Goal: Task Accomplishment & Management: Use online tool/utility

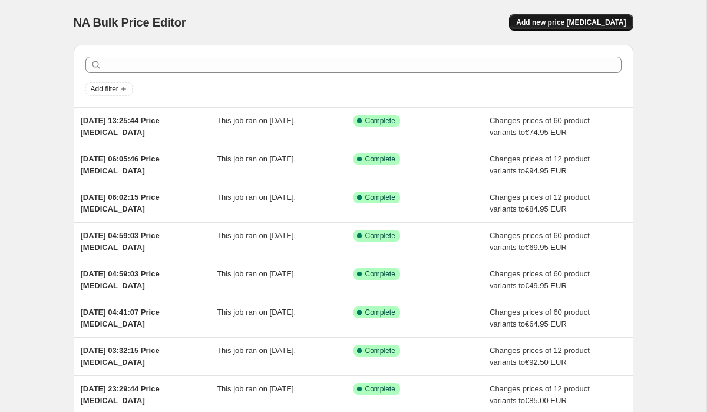
click at [577, 28] on button "Add new price [MEDICAL_DATA]" at bounding box center [571, 22] width 124 height 16
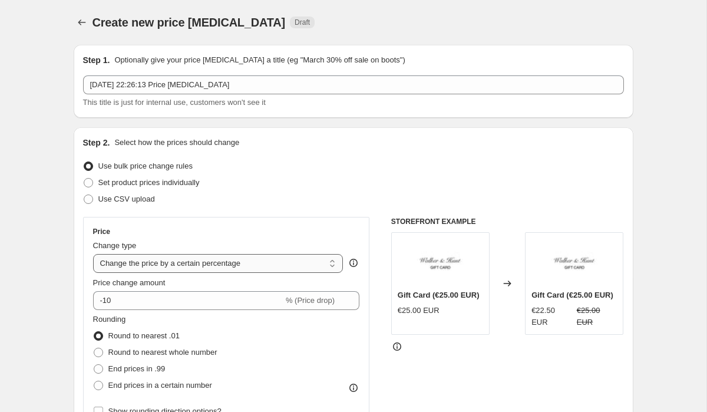
click at [144, 262] on select "Change the price to a certain amount Change the price by a certain amount Chang…" at bounding box center [218, 263] width 250 height 19
select select "to"
click at [93, 254] on select "Change the price to a certain amount Change the price by a certain amount Chang…" at bounding box center [218, 263] width 250 height 19
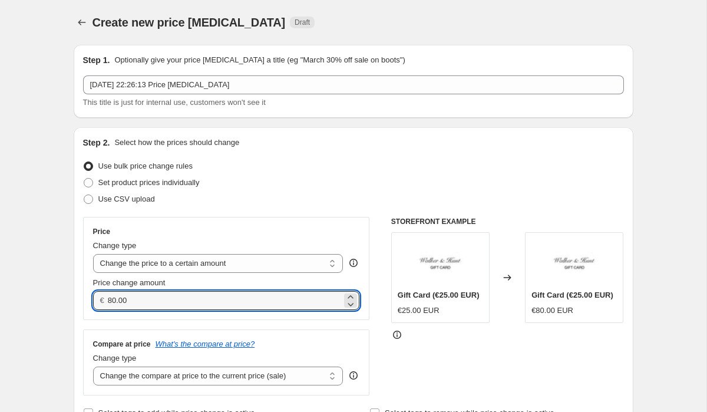
drag, startPoint x: 148, startPoint y: 300, endPoint x: 77, endPoint y: 294, distance: 71.0
click at [80, 295] on div "Step 2. Select how the prices should change Use bulk price change rules Set pro…" at bounding box center [354, 278] width 560 height 303
type input "9"
type input "89.00"
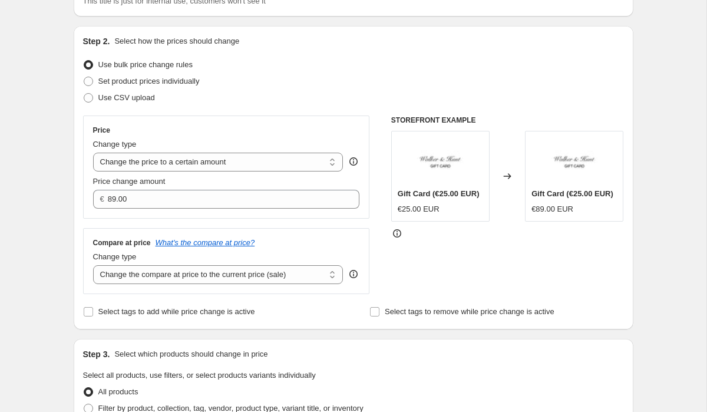
scroll to position [119, 0]
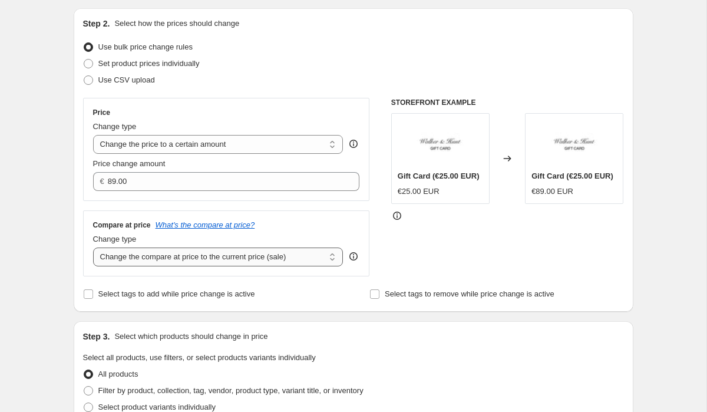
click at [131, 262] on select "Change the compare at price to the current price (sale) Change the compare at p…" at bounding box center [218, 256] width 250 height 19
select select "to"
click at [93, 247] on select "Change the compare at price to the current price (sale) Change the compare at p…" at bounding box center [218, 256] width 250 height 19
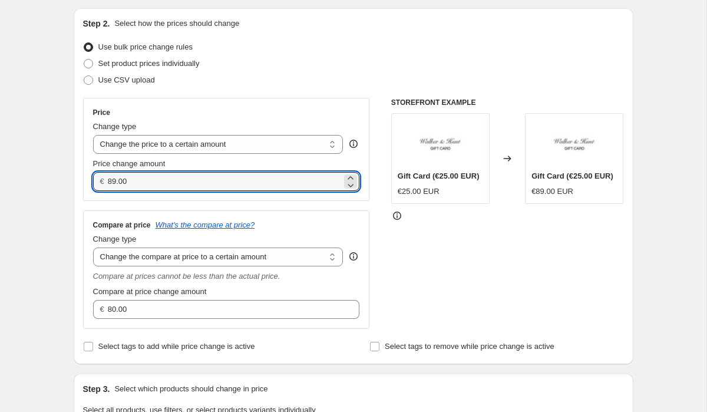
drag, startPoint x: 137, startPoint y: 180, endPoint x: 95, endPoint y: 174, distance: 42.2
click at [97, 174] on div "€ 89.00" at bounding box center [226, 181] width 267 height 19
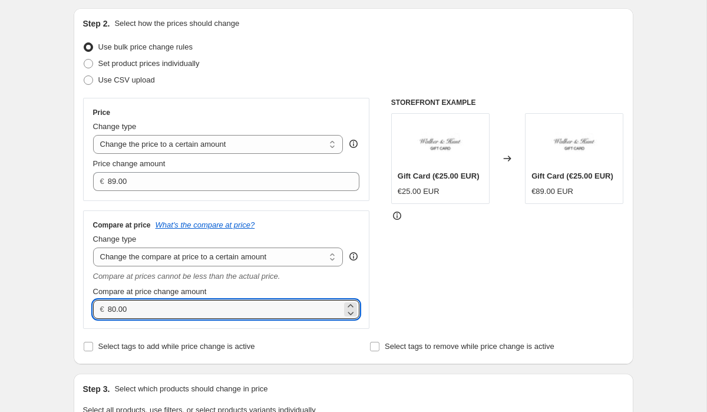
drag, startPoint x: 138, startPoint y: 308, endPoint x: 81, endPoint y: 295, distance: 58.6
click at [91, 297] on div "Compare at price What's the compare at price? Change type Change the compare at…" at bounding box center [226, 269] width 287 height 118
paste input "9"
type input "89.00"
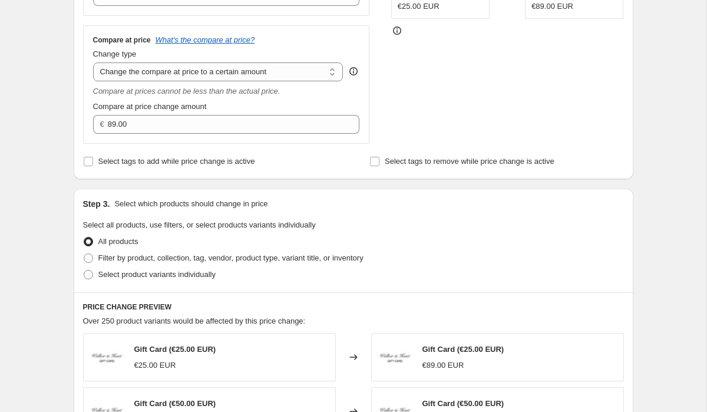
scroll to position [315, 0]
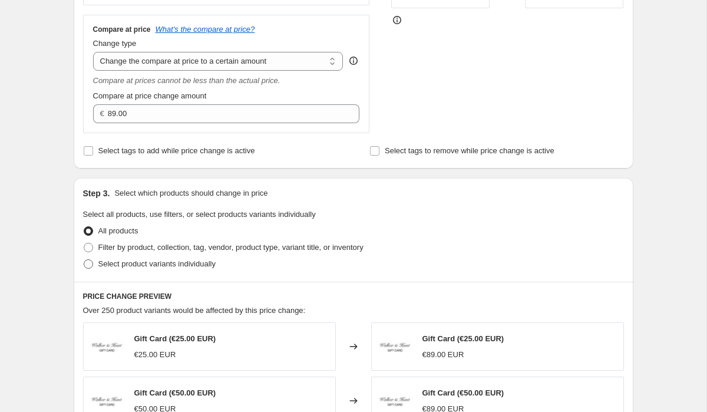
click at [90, 266] on span at bounding box center [88, 263] width 9 height 9
click at [84, 260] on input "Select product variants individually" at bounding box center [84, 259] width 1 height 1
radio input "true"
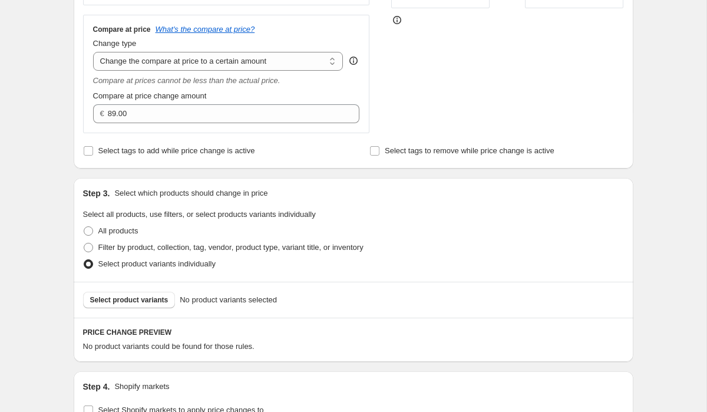
click at [134, 308] on div "Select product variants No product variants selected" at bounding box center [354, 300] width 560 height 36
click at [130, 297] on span "Select product variants" at bounding box center [129, 299] width 78 height 9
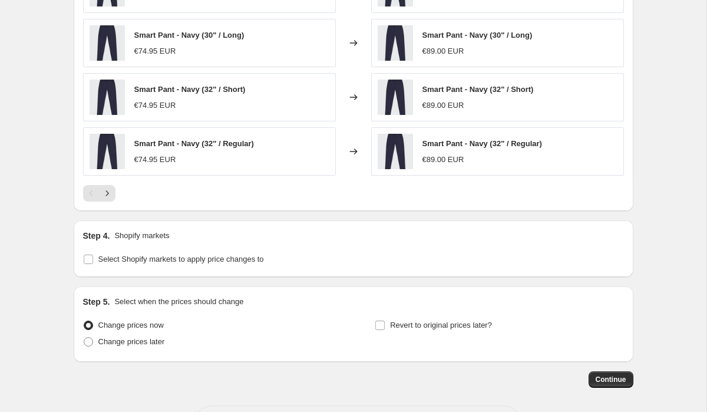
scroll to position [810, 0]
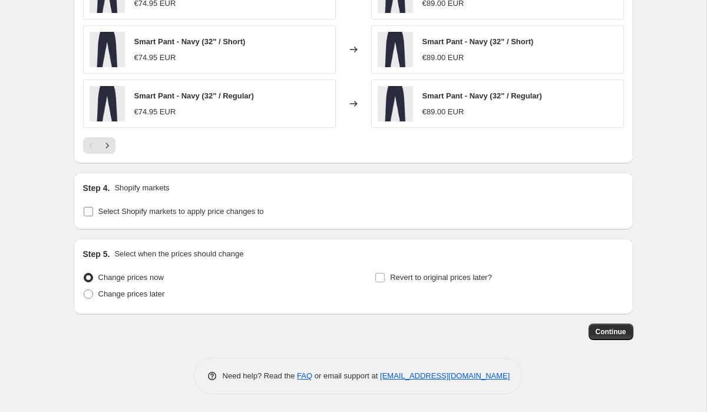
click at [92, 210] on input "Select Shopify markets to apply price changes to" at bounding box center [88, 211] width 9 height 9
checkbox input "true"
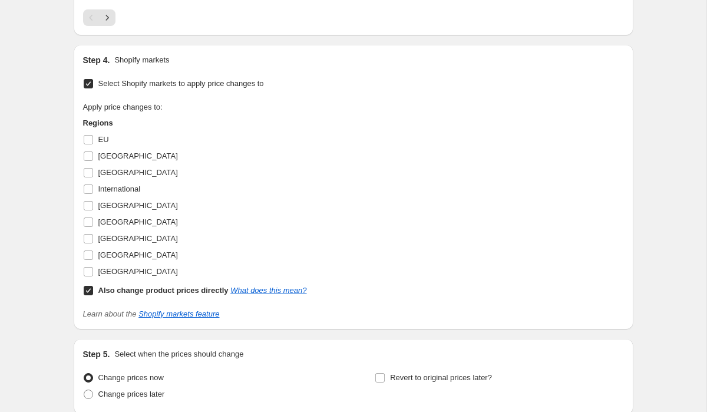
scroll to position [1026, 0]
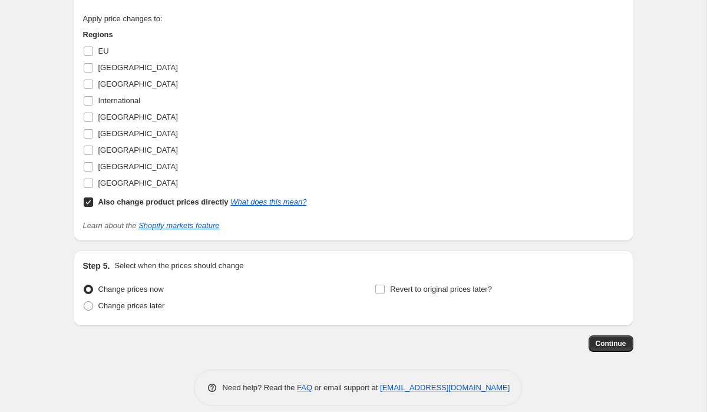
click at [91, 204] on input "Also change product prices directly What does this mean?" at bounding box center [88, 201] width 9 height 9
checkbox input "false"
click at [87, 183] on input "[GEOGRAPHIC_DATA]" at bounding box center [88, 182] width 9 height 9
checkbox input "true"
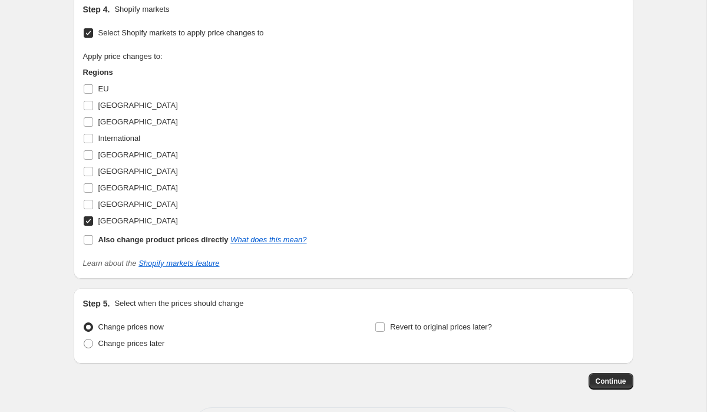
scroll to position [1038, 0]
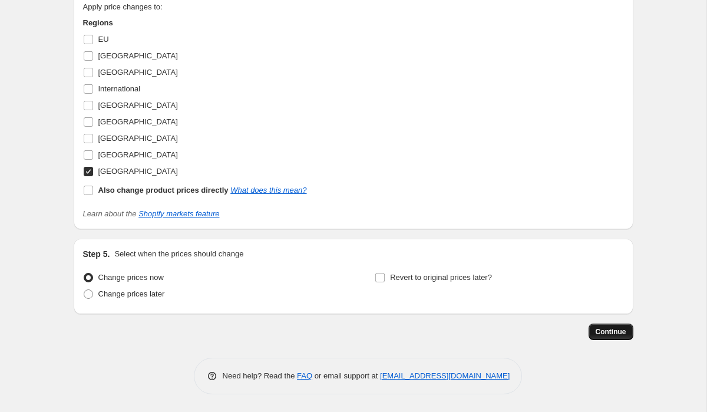
click at [618, 330] on span "Continue" at bounding box center [611, 331] width 31 height 9
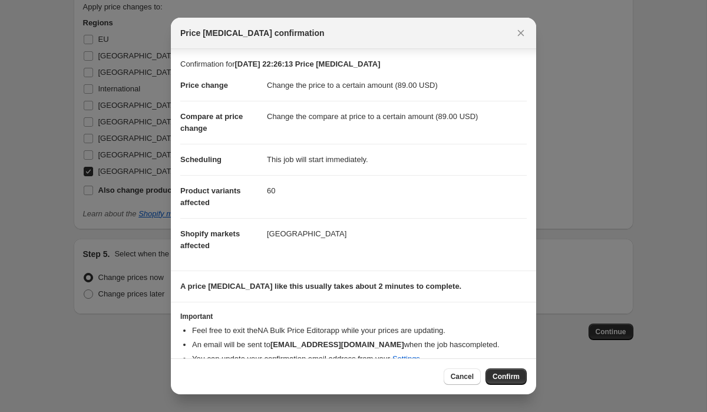
scroll to position [30, 0]
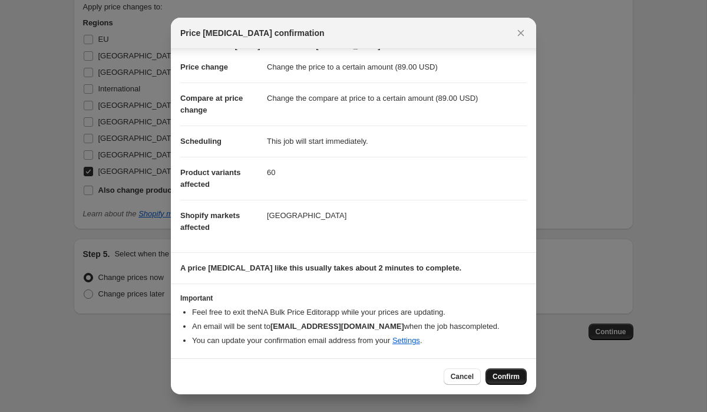
click at [512, 370] on button "Confirm" at bounding box center [505, 376] width 41 height 16
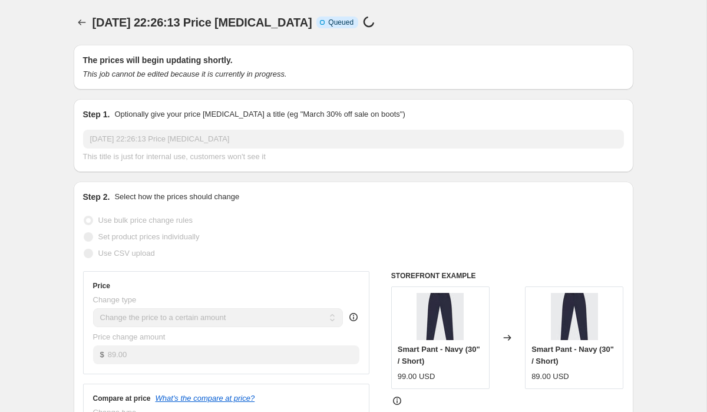
scroll to position [1038, 0]
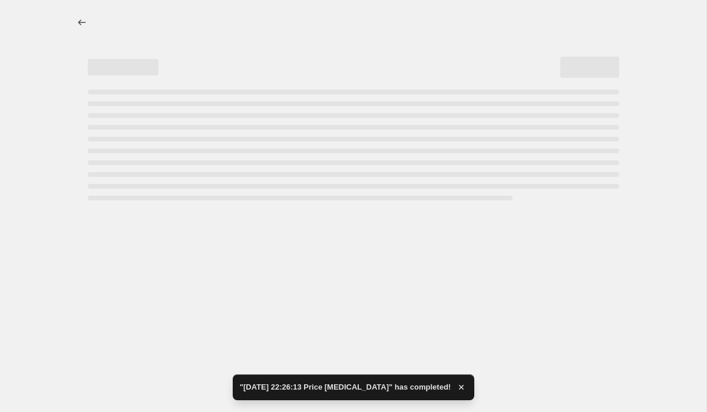
select select "to"
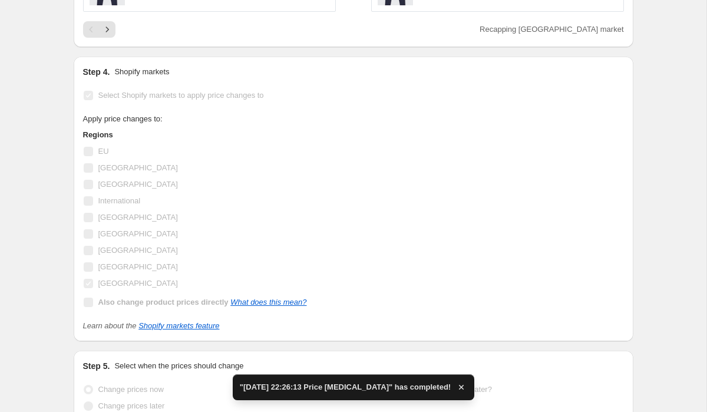
scroll to position [0, 0]
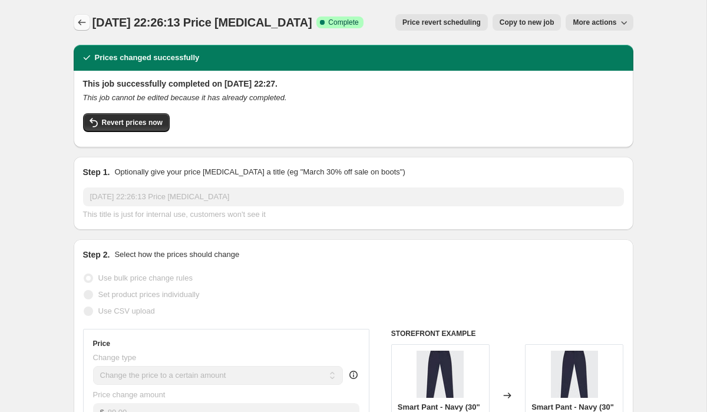
click at [79, 25] on icon "Price change jobs" at bounding box center [82, 22] width 12 height 12
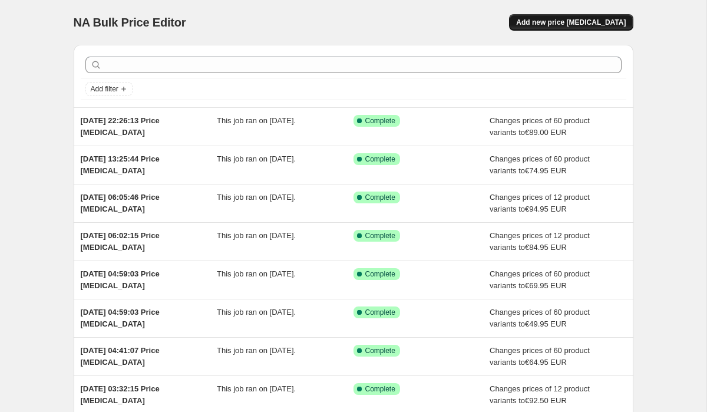
click at [588, 23] on span "Add new price [MEDICAL_DATA]" at bounding box center [571, 22] width 110 height 9
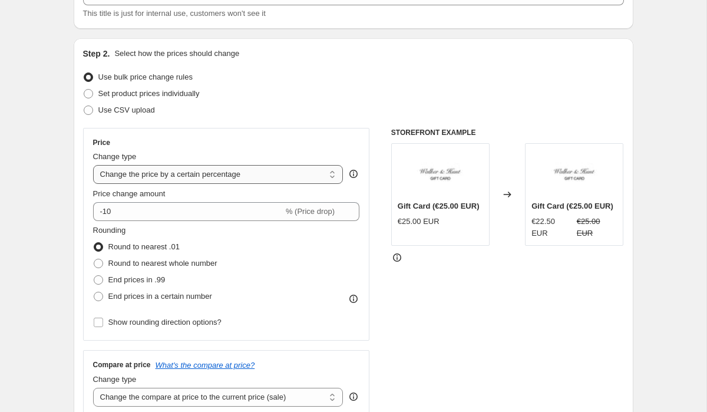
scroll to position [128, 0]
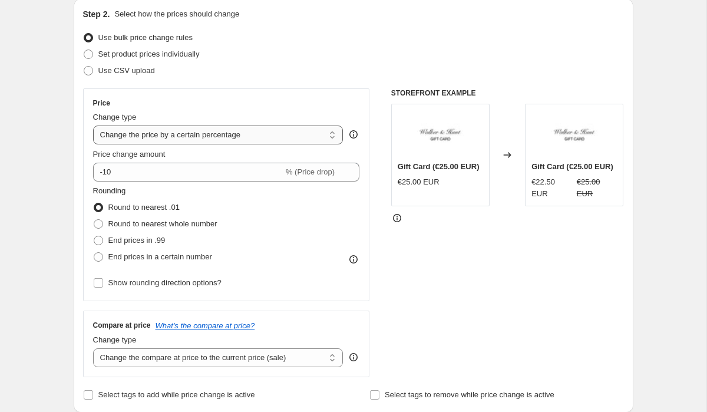
click at [164, 139] on select "Change the price to a certain amount Change the price by a certain amount Chang…" at bounding box center [218, 134] width 250 height 19
select select "to"
click at [93, 125] on select "Change the price to a certain amount Change the price by a certain amount Chang…" at bounding box center [218, 134] width 250 height 19
type input "80.00"
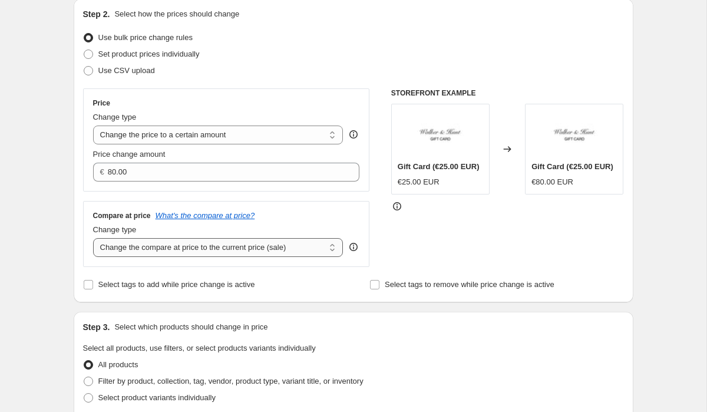
click at [160, 247] on select "Change the compare at price to the current price (sale) Change the compare at p…" at bounding box center [218, 247] width 250 height 19
click at [134, 250] on select "Change the compare at price to the current price (sale) Change the compare at p…" at bounding box center [218, 247] width 250 height 19
select select "to"
click at [93, 238] on select "Change the compare at price to the current price (sale) Change the compare at p…" at bounding box center [218, 247] width 250 height 19
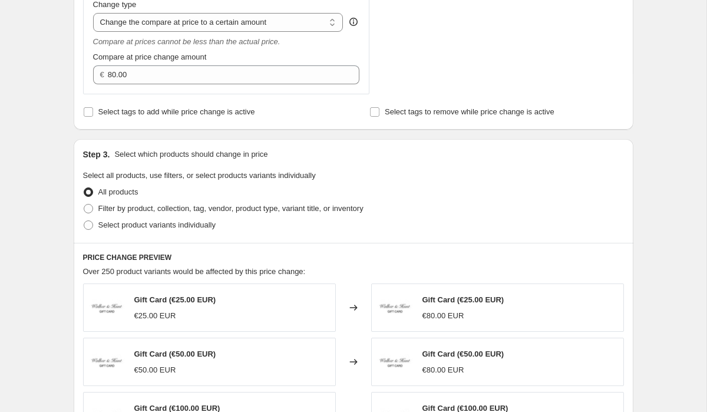
scroll to position [354, 0]
click at [88, 230] on label "Select product variants individually" at bounding box center [149, 224] width 133 height 16
click at [84, 220] on input "Select product variants individually" at bounding box center [84, 220] width 1 height 1
radio input "true"
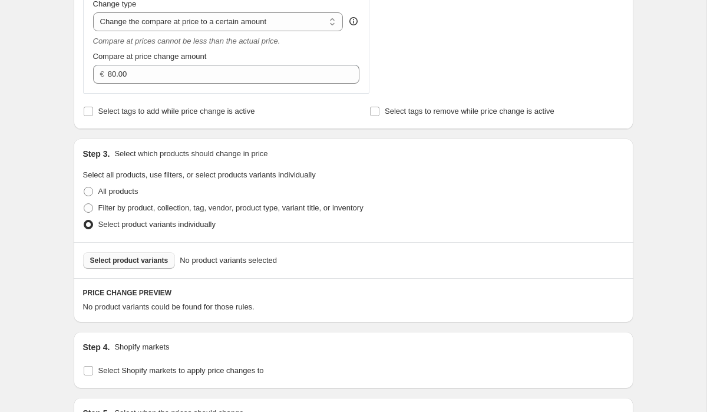
click at [125, 258] on span "Select product variants" at bounding box center [129, 260] width 78 height 9
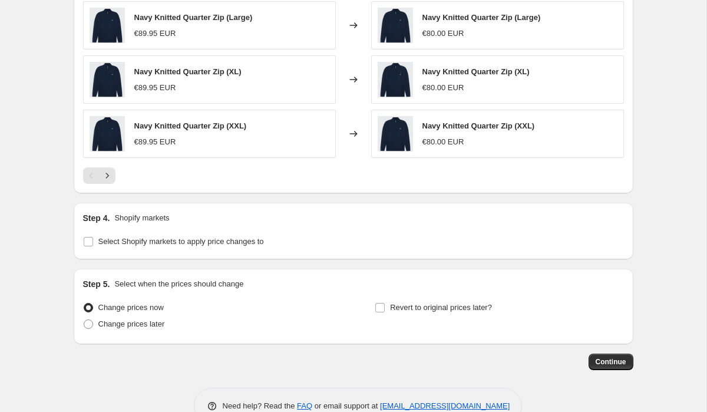
scroll to position [810, 0]
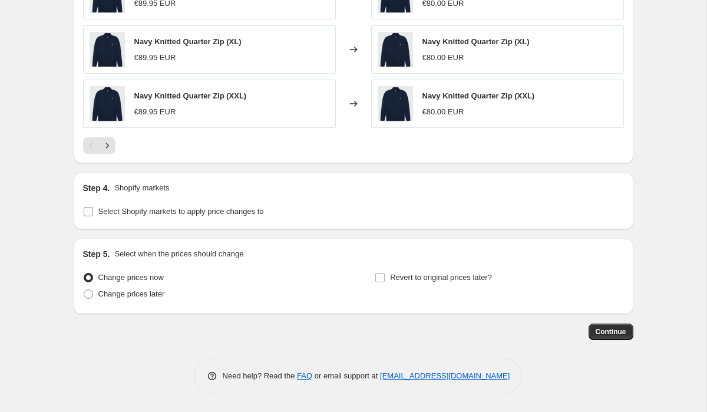
click at [92, 208] on input "Select Shopify markets to apply price changes to" at bounding box center [88, 211] width 9 height 9
checkbox input "true"
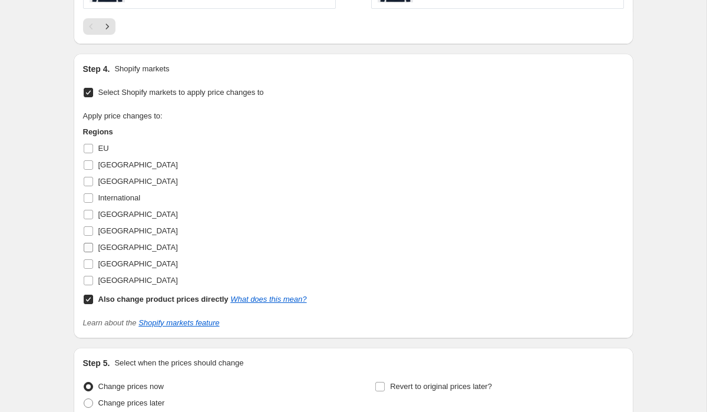
scroll to position [952, 0]
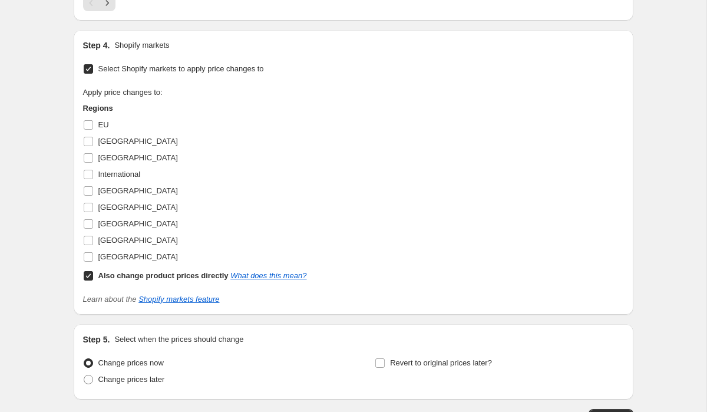
click at [85, 276] on input "Also change product prices directly What does this mean?" at bounding box center [88, 275] width 9 height 9
checkbox input "false"
click at [88, 258] on input "[GEOGRAPHIC_DATA]" at bounding box center [88, 256] width 9 height 9
checkbox input "true"
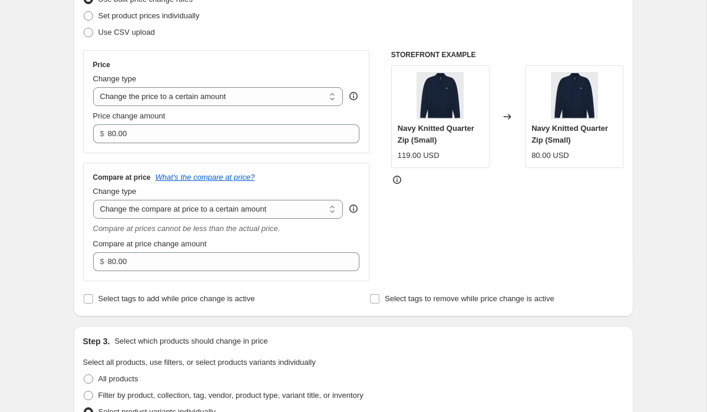
scroll to position [164, 0]
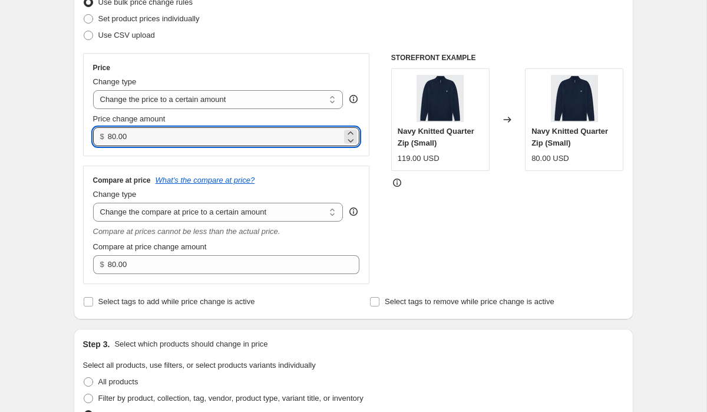
drag, startPoint x: 137, startPoint y: 137, endPoint x: 81, endPoint y: 136, distance: 56.6
click at [82, 136] on div "Step 2. Select how the prices should change Use bulk price change rules Set pro…" at bounding box center [354, 141] width 560 height 356
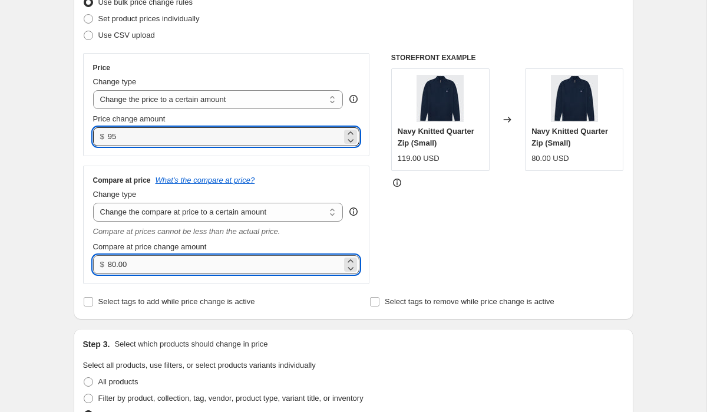
type input "95.00"
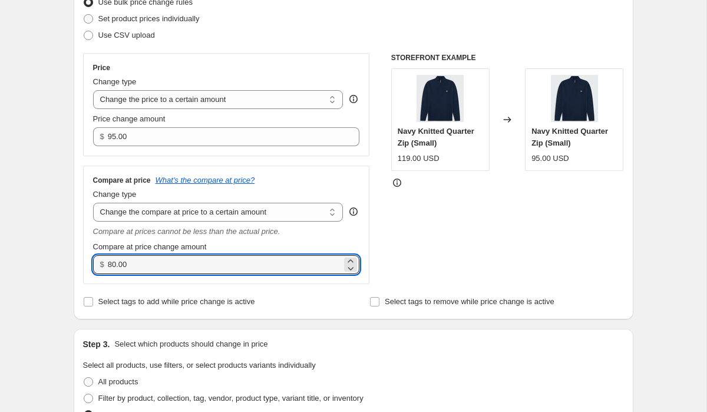
drag, startPoint x: 142, startPoint y: 265, endPoint x: 75, endPoint y: 265, distance: 66.6
click at [77, 265] on div "Step 2. Select how the prices should change Use bulk price change rules Set pro…" at bounding box center [354, 141] width 560 height 356
type input "95.00"
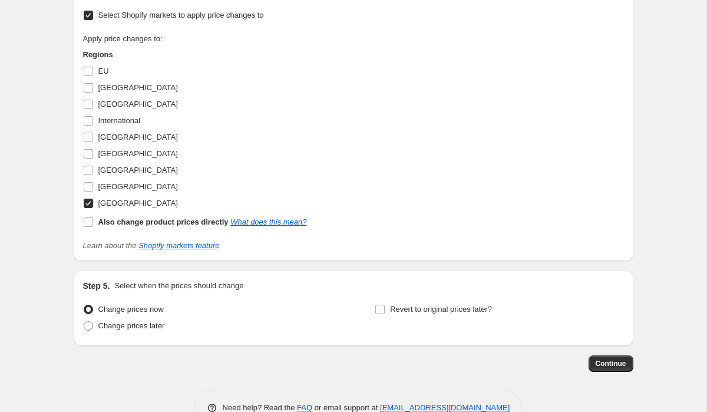
scroll to position [1038, 0]
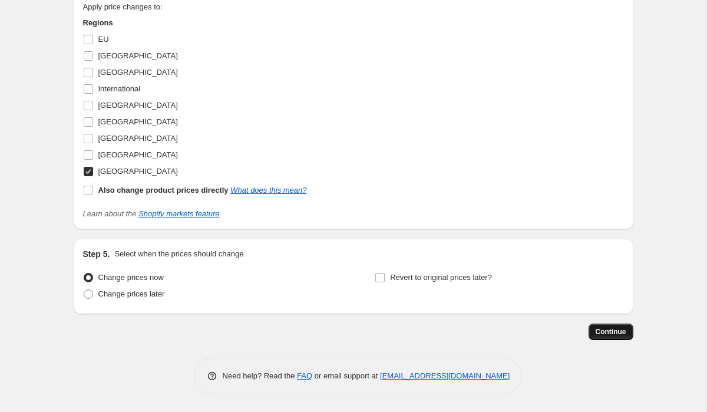
click at [619, 336] on button "Continue" at bounding box center [610, 331] width 45 height 16
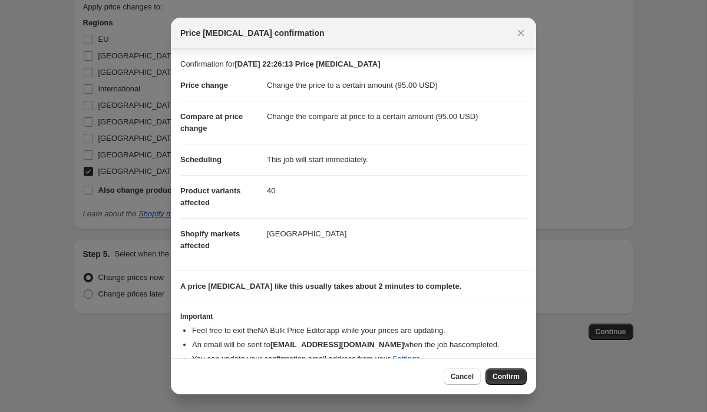
scroll to position [30, 0]
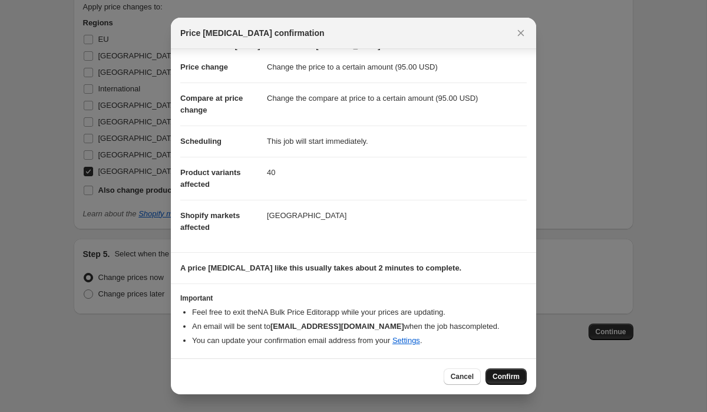
click at [505, 376] on span "Confirm" at bounding box center [505, 376] width 27 height 9
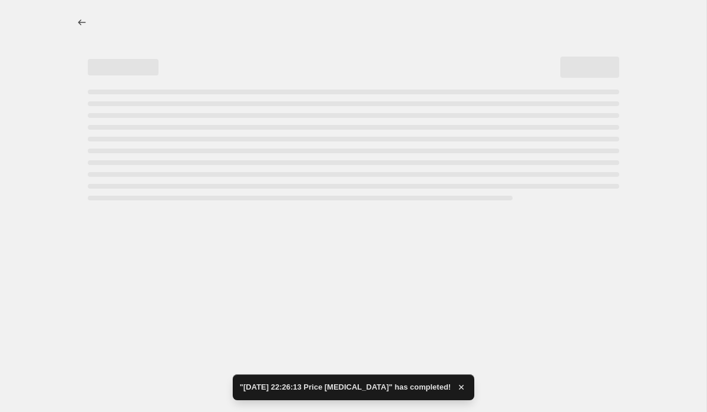
select select "to"
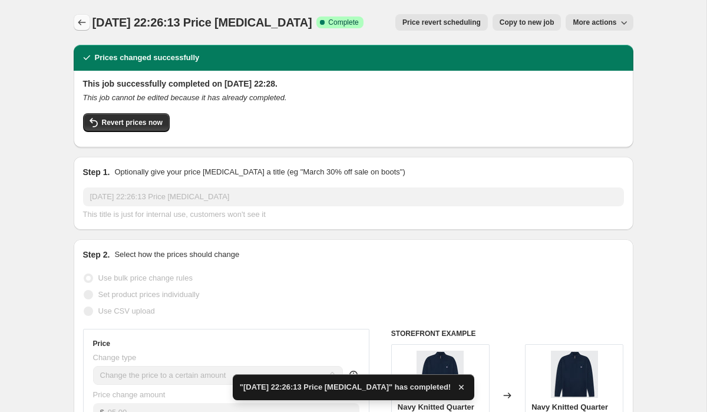
click at [74, 19] on button "Price change jobs" at bounding box center [82, 22] width 16 height 16
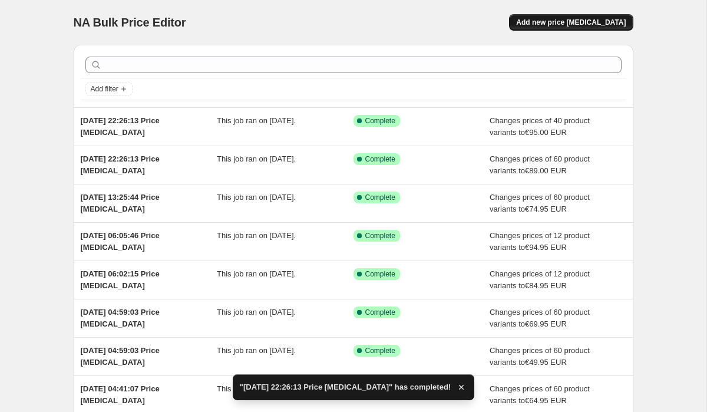
click at [587, 24] on span "Add new price [MEDICAL_DATA]" at bounding box center [571, 22] width 110 height 9
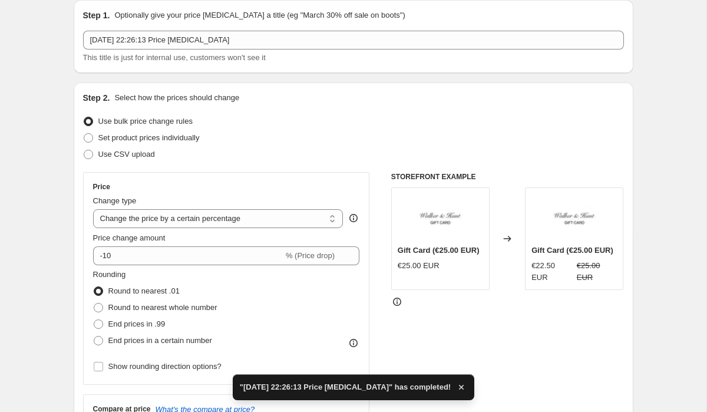
scroll to position [139, 0]
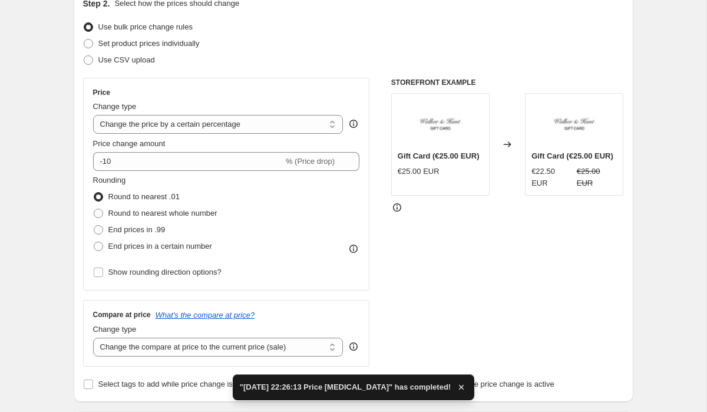
click at [140, 136] on div "Price Change type Change the price to a certain amount Change the price by a ce…" at bounding box center [226, 184] width 267 height 193
click at [135, 133] on select "Change the price to a certain amount Change the price by a certain amount Chang…" at bounding box center [218, 124] width 250 height 19
select select "to"
click at [93, 115] on select "Change the price to a certain amount Change the price by a certain amount Chang…" at bounding box center [218, 124] width 250 height 19
type input "80.00"
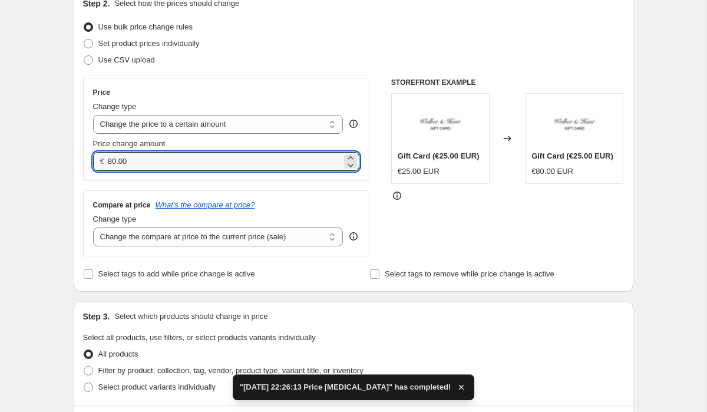
drag, startPoint x: 141, startPoint y: 161, endPoint x: 77, endPoint y: 155, distance: 64.5
click at [83, 155] on div "Price Change type Change the price to a certain amount Change the price by a ce…" at bounding box center [226, 129] width 287 height 103
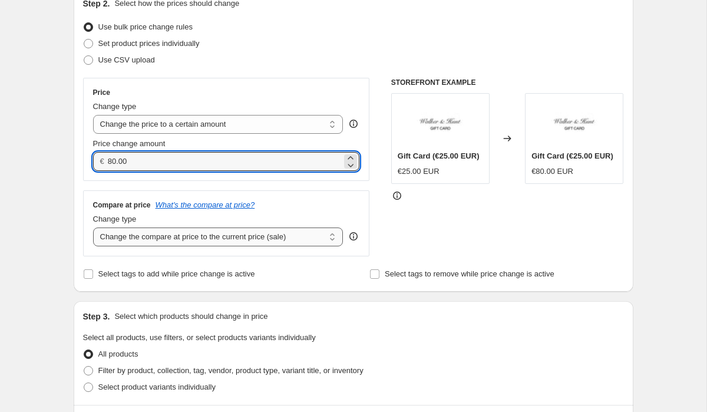
click at [107, 233] on select "Change the compare at price to the current price (sale) Change the compare at p…" at bounding box center [218, 236] width 250 height 19
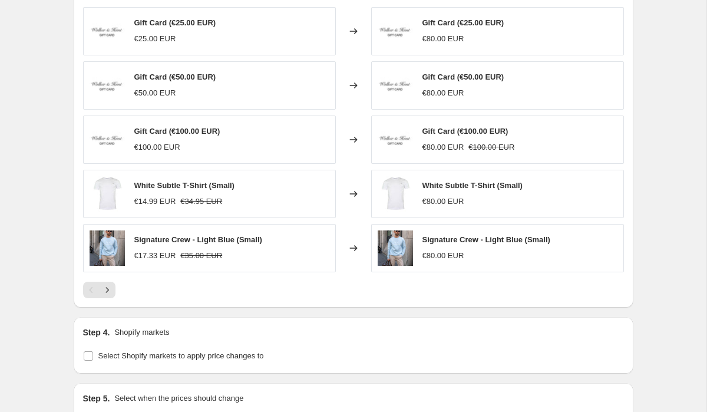
scroll to position [679, 0]
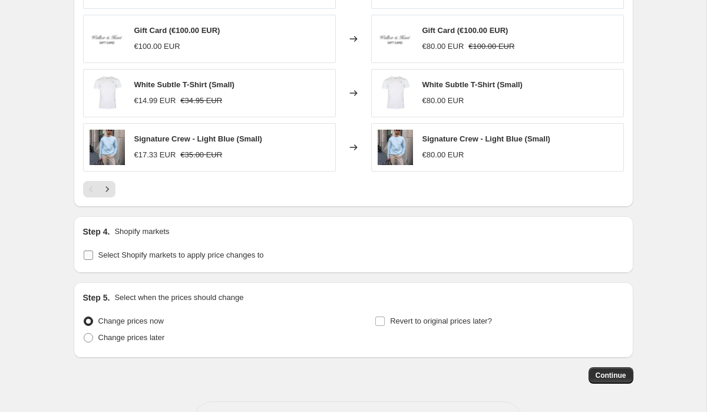
click at [86, 259] on input "Select Shopify markets to apply price changes to" at bounding box center [88, 254] width 9 height 9
checkbox input "true"
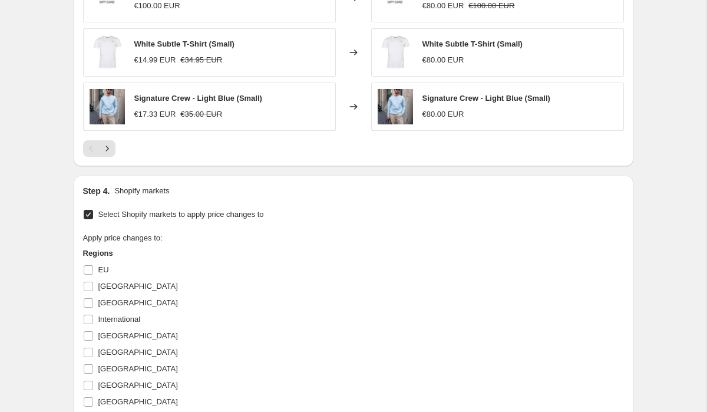
scroll to position [816, 0]
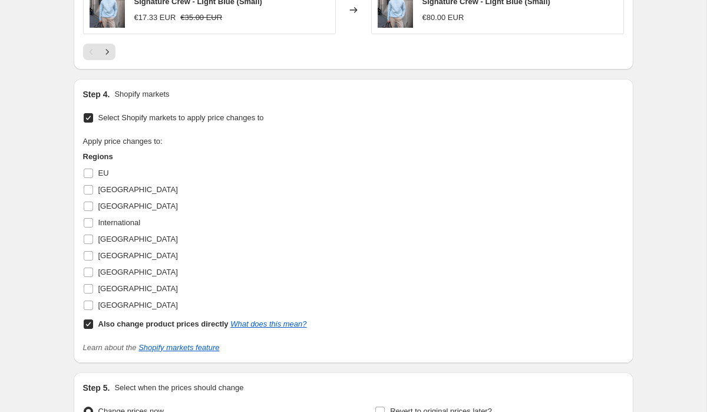
click at [90, 329] on label "Also change product prices directly What does this mean?" at bounding box center [195, 324] width 224 height 16
click at [90, 329] on input "Also change product prices directly What does this mean?" at bounding box center [88, 323] width 9 height 9
checkbox input "false"
click at [90, 306] on input "[GEOGRAPHIC_DATA]" at bounding box center [88, 304] width 9 height 9
checkbox input "true"
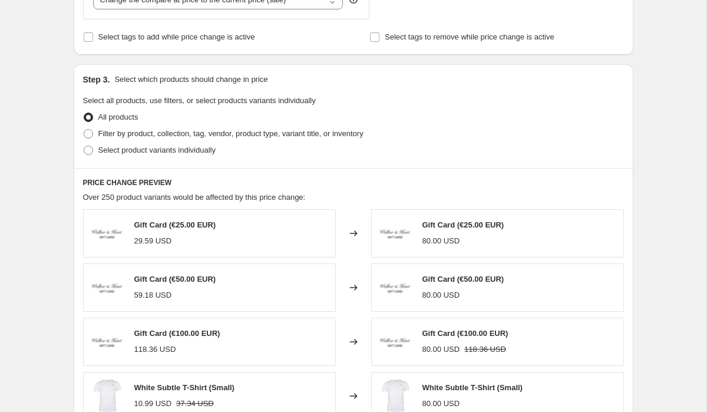
scroll to position [300, 0]
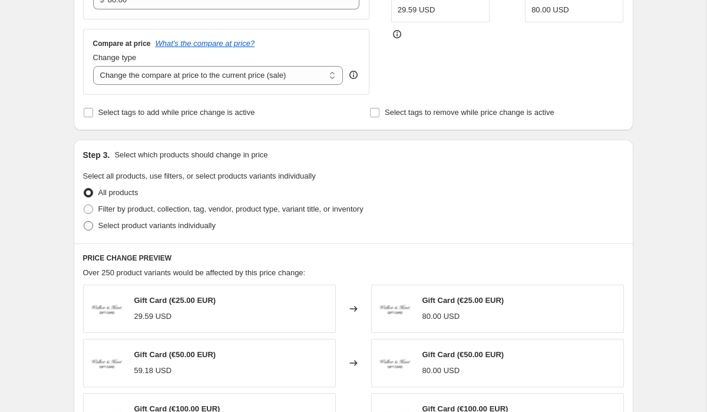
click at [84, 224] on span at bounding box center [88, 225] width 9 height 9
click at [84, 221] on input "Select product variants individually" at bounding box center [84, 221] width 1 height 1
radio input "true"
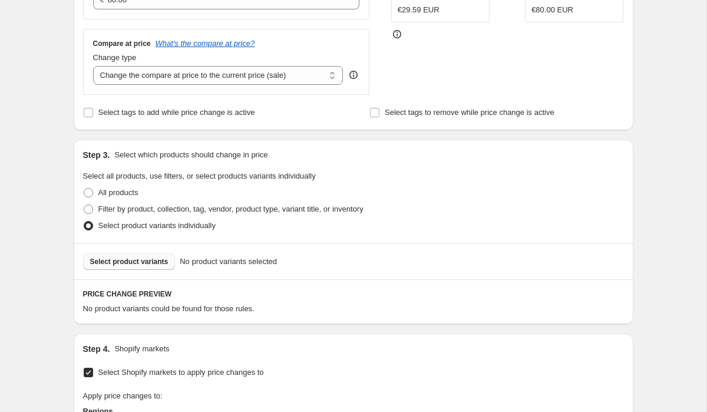
click at [121, 262] on span "Select product variants" at bounding box center [129, 261] width 78 height 9
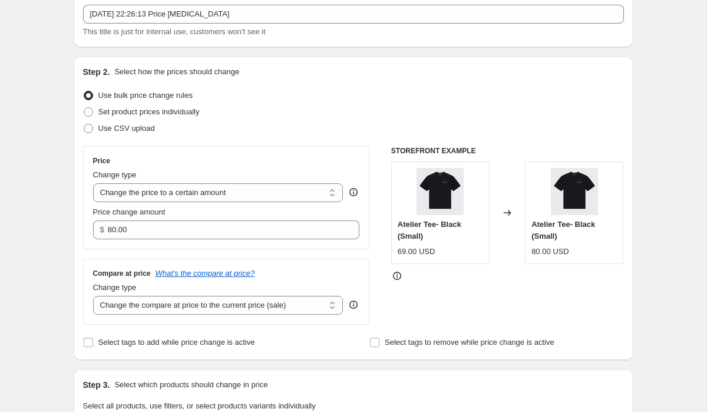
scroll to position [78, 0]
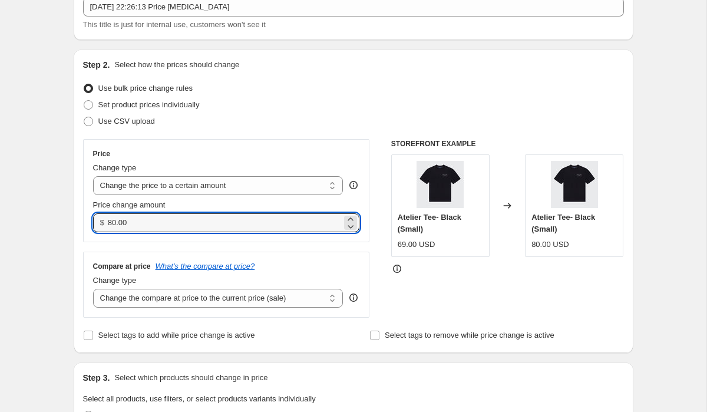
drag, startPoint x: 138, startPoint y: 224, endPoint x: 79, endPoint y: 216, distance: 59.5
click at [83, 217] on div "Price Change type Change the price to a certain amount Change the price by a ce…" at bounding box center [226, 190] width 287 height 103
type input "59.00"
click at [127, 299] on select "Change the compare at price to the current price (sale) Change the compare at p…" at bounding box center [218, 298] width 250 height 19
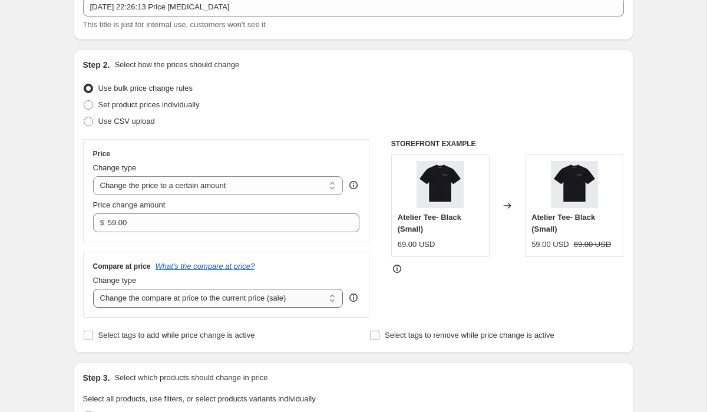
select select "to"
click at [93, 289] on select "Change the compare at price to the current price (sale) Change the compare at p…" at bounding box center [218, 298] width 250 height 19
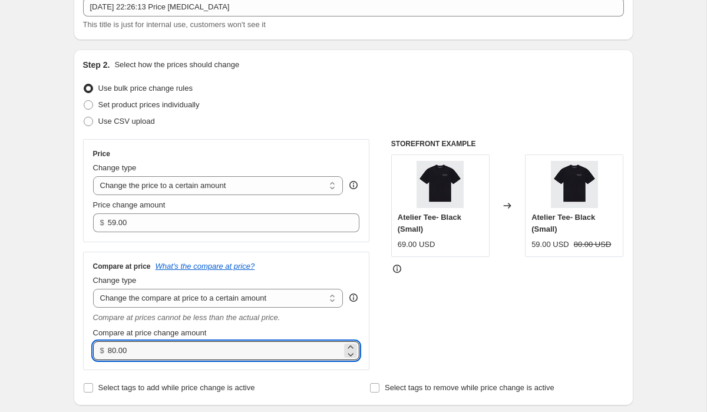
drag, startPoint x: 138, startPoint y: 349, endPoint x: 77, endPoint y: 346, distance: 60.7
click at [83, 348] on div "Compare at price What's the compare at price? Change type Change the compare at…" at bounding box center [226, 311] width 287 height 118
type input "59.00"
